Goal: Navigation & Orientation: Find specific page/section

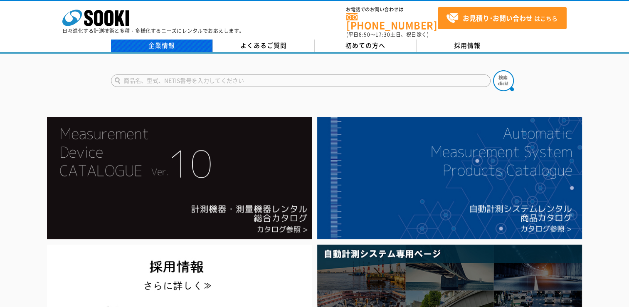
click at [179, 39] on link "企業情報" at bounding box center [162, 45] width 102 height 12
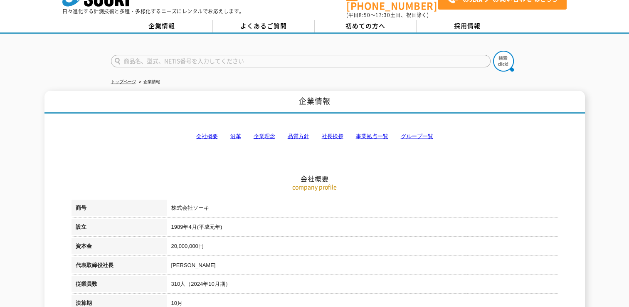
scroll to position [20, 0]
click at [367, 133] on link "事業拠点一覧" at bounding box center [372, 136] width 32 height 6
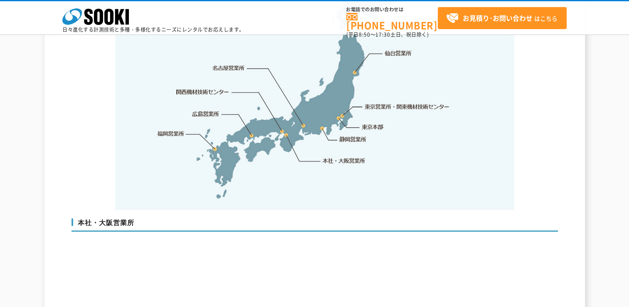
scroll to position [1813, 0]
click at [381, 164] on img at bounding box center [314, 79] width 399 height 262
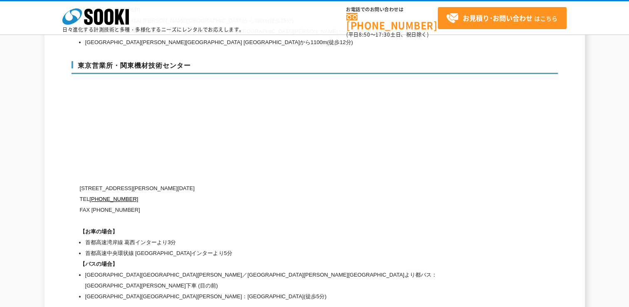
scroll to position [3463, 0]
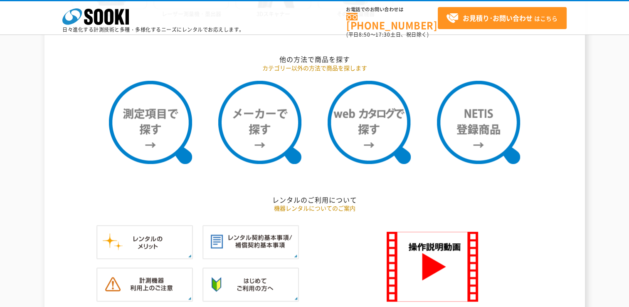
scroll to position [690, 0]
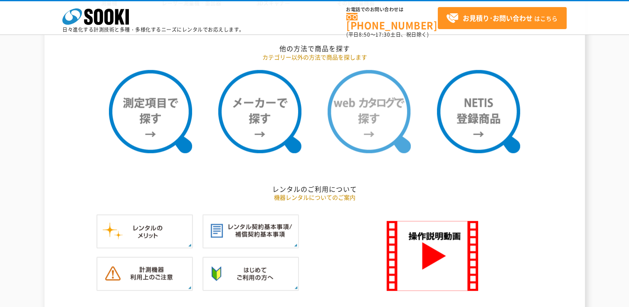
click at [377, 132] on img at bounding box center [368, 111] width 83 height 83
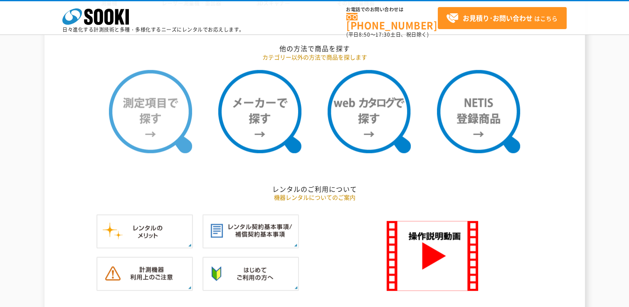
click at [162, 122] on img at bounding box center [150, 111] width 83 height 83
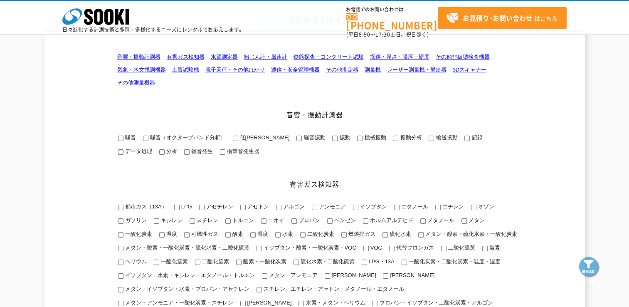
scroll to position [63, 0]
